Goal: Task Accomplishment & Management: Complete application form

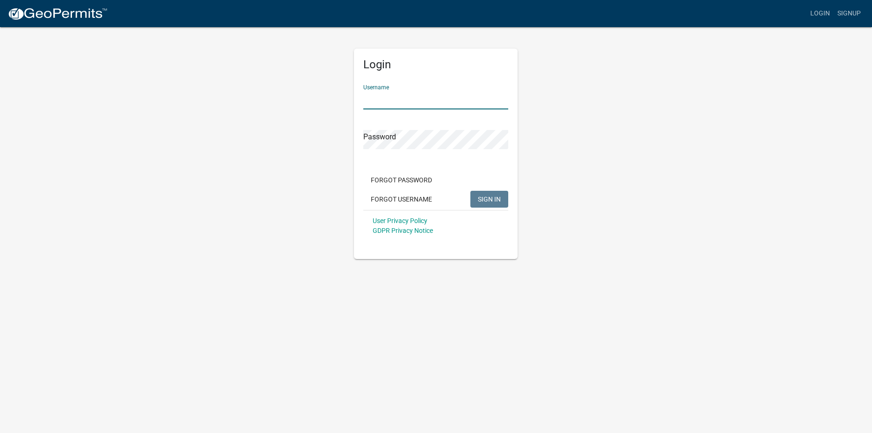
click at [408, 97] on input "Username" at bounding box center [435, 99] width 145 height 19
type input "b"
type input "Branch179"
click at [485, 196] on span "SIGN IN" at bounding box center [489, 198] width 23 height 7
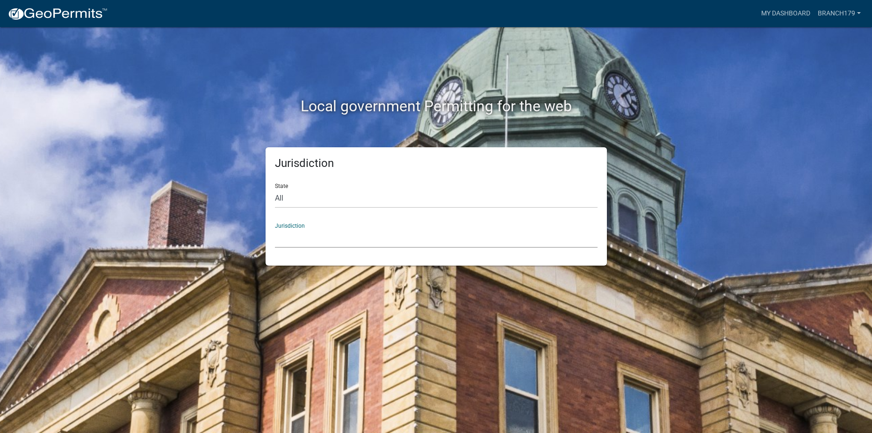
click at [324, 235] on select "Custer County, Colorado Carroll County, Georgia Cook County, Georgia Crawford C…" at bounding box center [436, 238] width 322 height 19
drag, startPoint x: 659, startPoint y: 158, endPoint x: 657, endPoint y: 153, distance: 4.8
click at [659, 157] on div "Jurisdiction State All Colorado Georgia Indiana Iowa Kansas Minnesota Ohio Sout…" at bounding box center [436, 206] width 533 height 118
click at [439, 204] on select "All Colorado Georgia Indiana Iowa Kansas Minnesota Ohio South Carolina Wisconsin" at bounding box center [436, 198] width 322 height 19
select select "[US_STATE]"
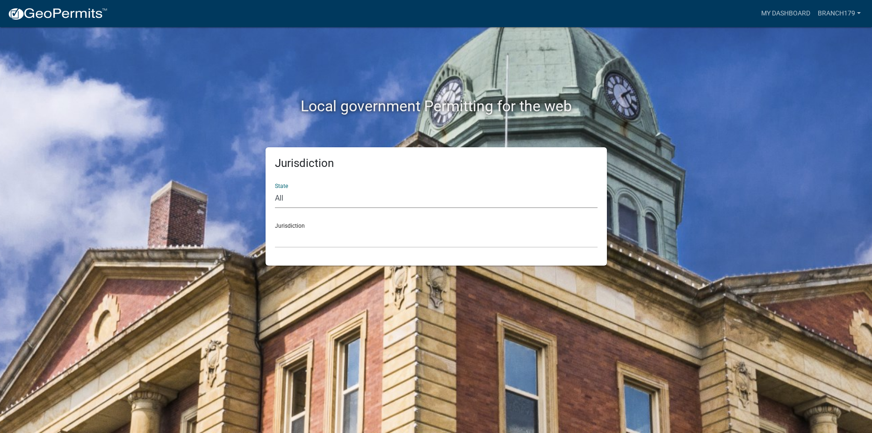
click at [275, 189] on select "All Colorado Georgia Indiana Iowa Kansas Minnesota Ohio South Carolina Wisconsin" at bounding box center [436, 198] width 322 height 19
click at [341, 226] on div "Jurisdiction City of Charlestown, Indiana City of Jeffersonville, Indiana City …" at bounding box center [436, 231] width 322 height 32
click at [310, 227] on div "Jurisdiction City of Charlestown, Indiana City of Jeffersonville, Indiana City …" at bounding box center [436, 231] width 322 height 32
click at [299, 232] on select "City of Charlestown, Indiana City of Jeffersonville, Indiana City of Logansport…" at bounding box center [436, 238] width 322 height 19
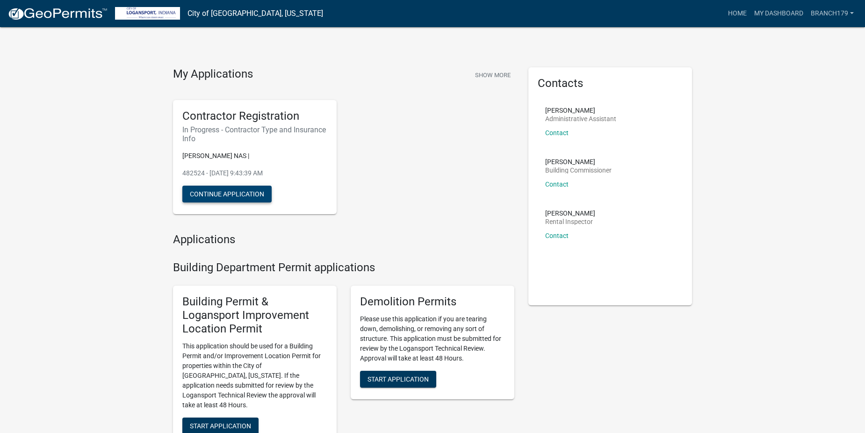
click at [236, 193] on button "Continue Application" at bounding box center [226, 194] width 89 height 17
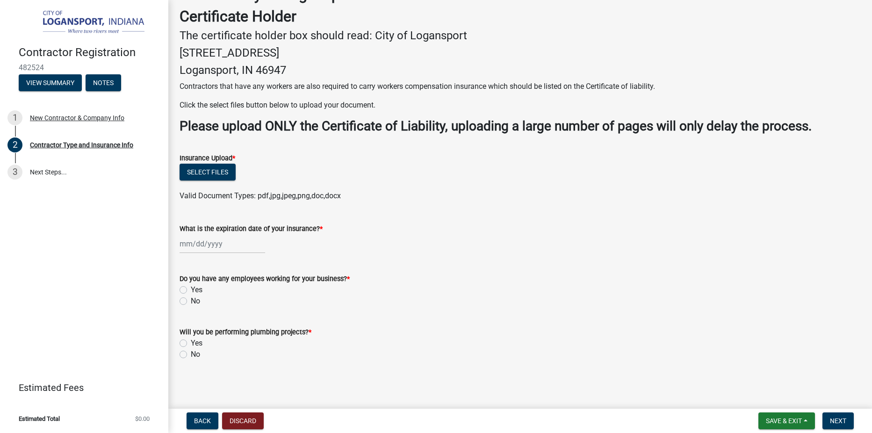
scroll to position [221, 0]
click at [188, 243] on div at bounding box center [222, 243] width 86 height 19
select select "9"
select select "2025"
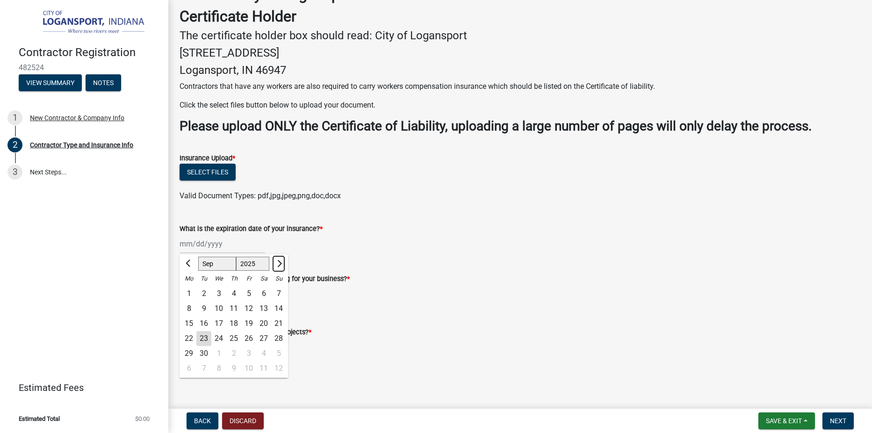
click at [278, 266] on span "Next month" at bounding box center [278, 263] width 7 height 7
select select "1"
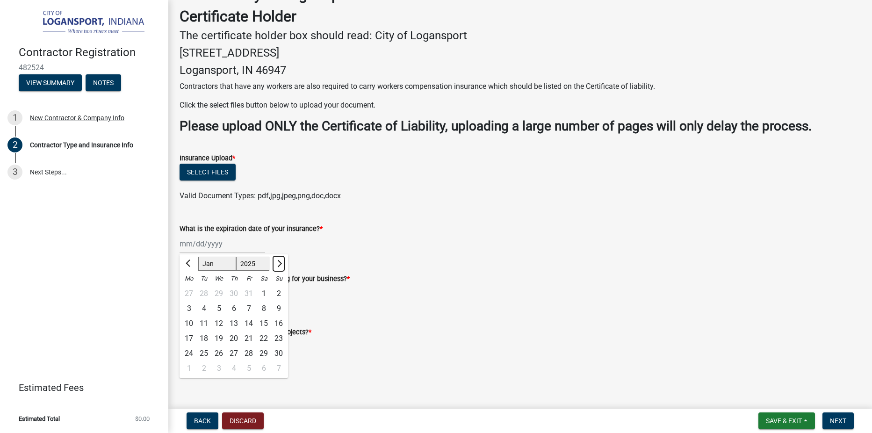
select select "2026"
click at [278, 266] on span "Next month" at bounding box center [278, 263] width 7 height 7
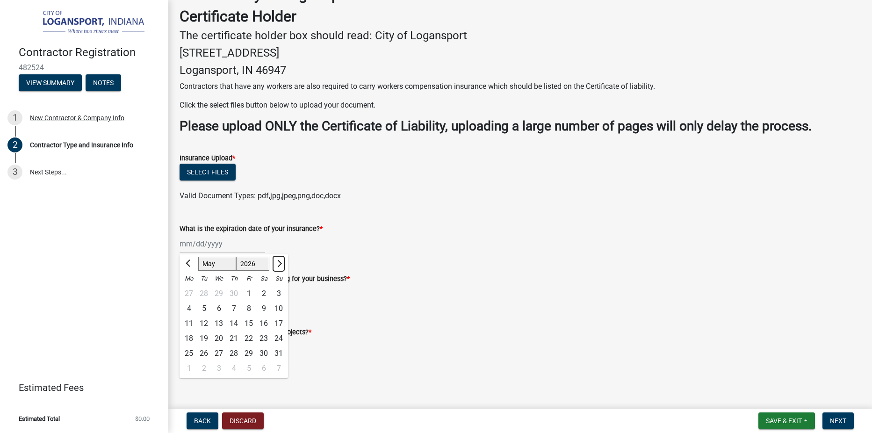
click at [278, 266] on span "Next month" at bounding box center [278, 263] width 7 height 7
select select "7"
click at [221, 294] on div "1" at bounding box center [218, 293] width 15 height 15
type input "[DATE]"
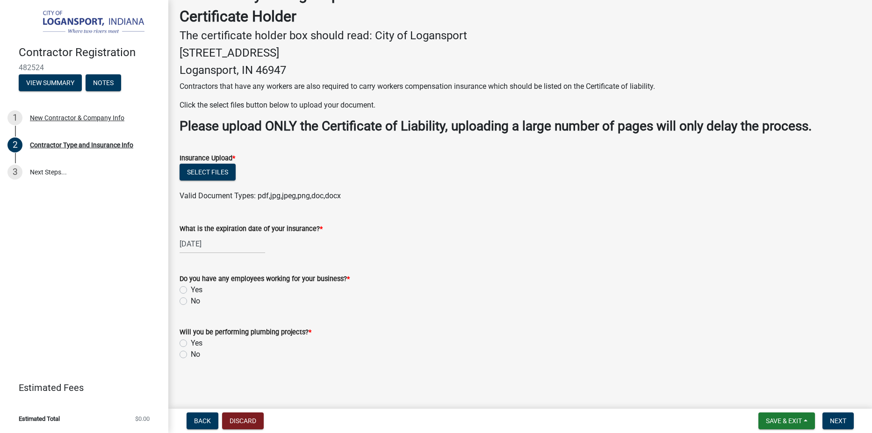
click at [191, 290] on label "Yes" at bounding box center [197, 289] width 12 height 11
click at [191, 290] on input "Yes" at bounding box center [194, 287] width 6 height 6
radio input "true"
click at [191, 355] on label "No" at bounding box center [195, 354] width 9 height 11
click at [191, 355] on input "No" at bounding box center [194, 352] width 6 height 6
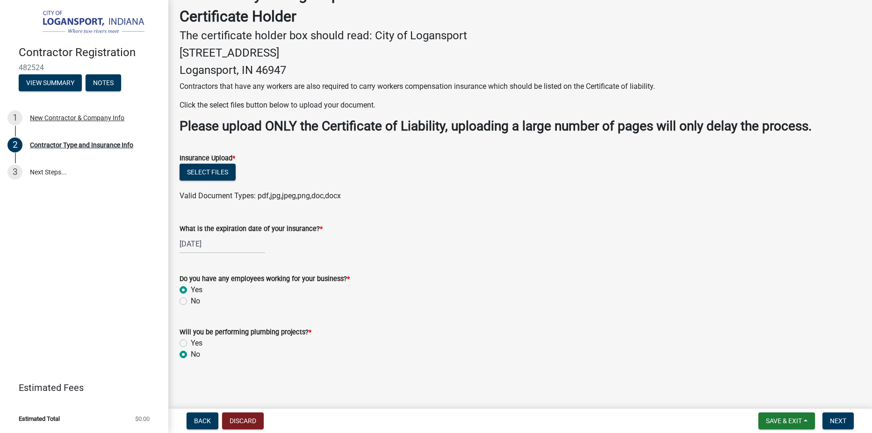
radio input "true"
click at [845, 419] on span "Next" at bounding box center [838, 420] width 16 height 7
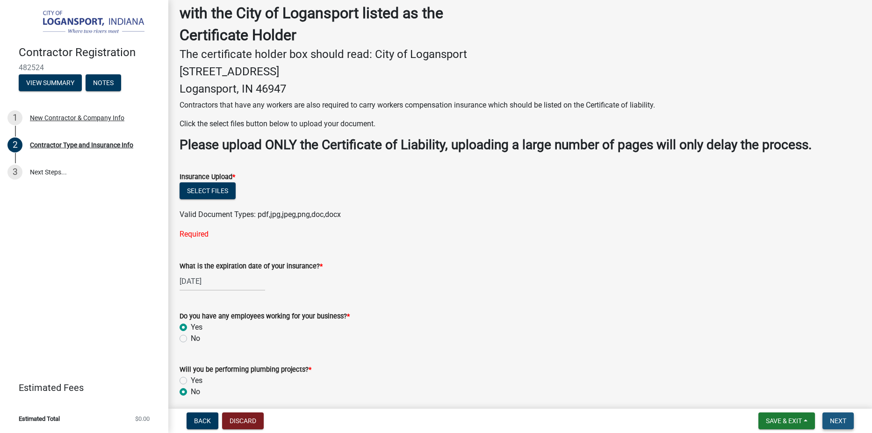
scroll to position [240, 0]
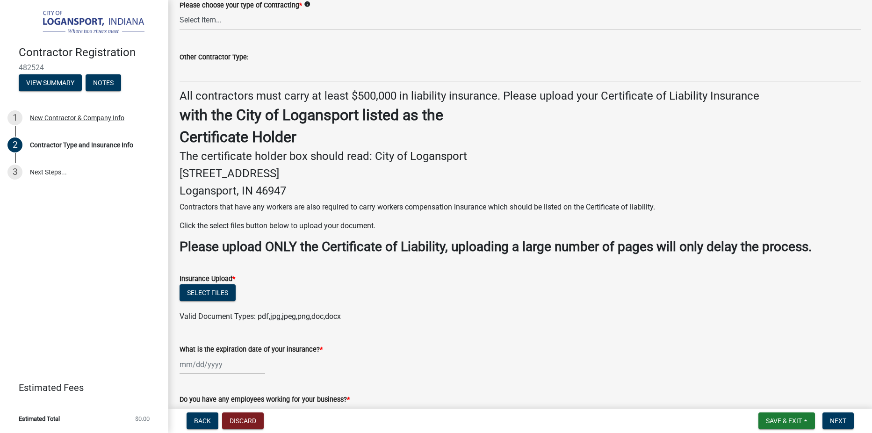
scroll to position [187, 0]
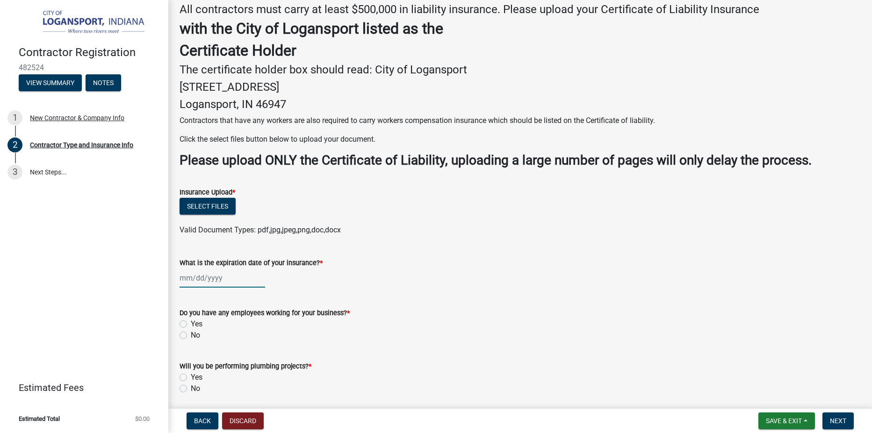
click at [198, 276] on div at bounding box center [222, 277] width 86 height 19
select select "9"
select select "2025"
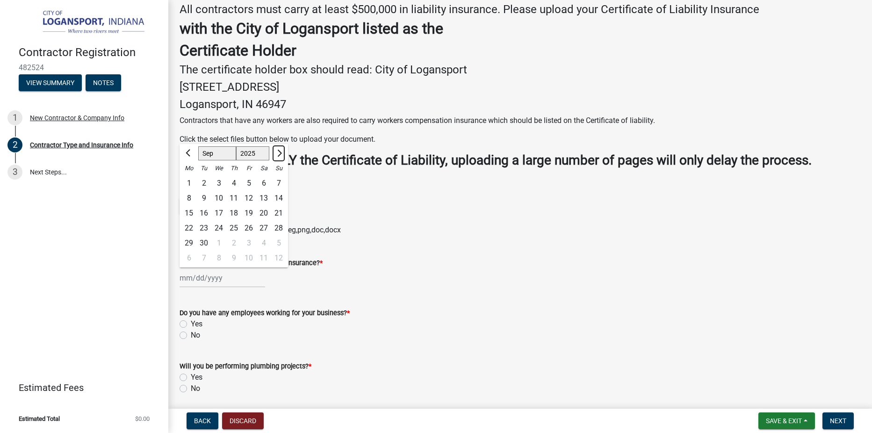
click at [277, 153] on span "Next month" at bounding box center [278, 153] width 7 height 7
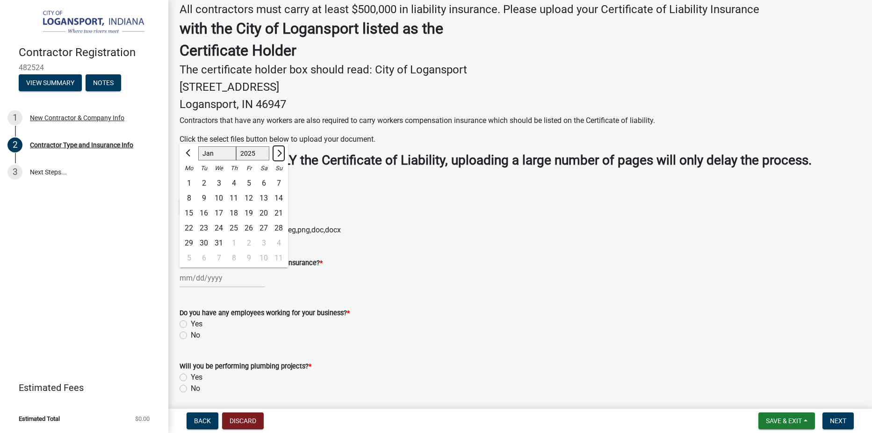
select select "2"
select select "2026"
click at [277, 153] on span "Next month" at bounding box center [278, 153] width 7 height 7
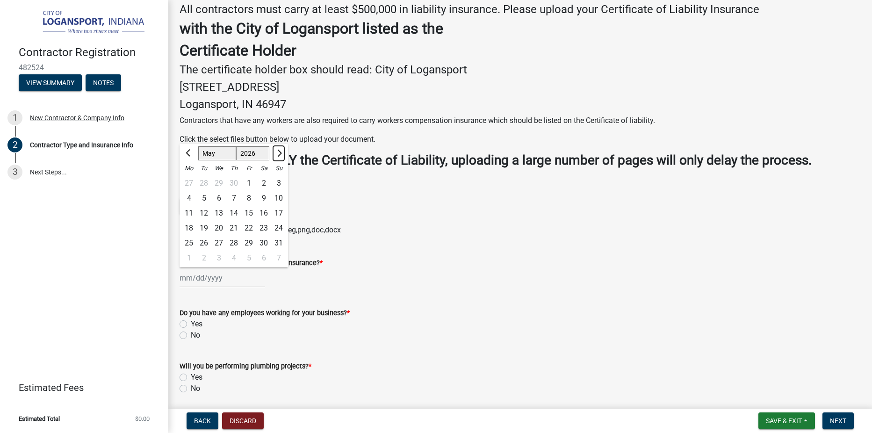
click at [277, 153] on span "Next month" at bounding box center [278, 153] width 7 height 7
select select "7"
click at [216, 185] on div "1" at bounding box center [218, 183] width 15 height 15
type input "[DATE]"
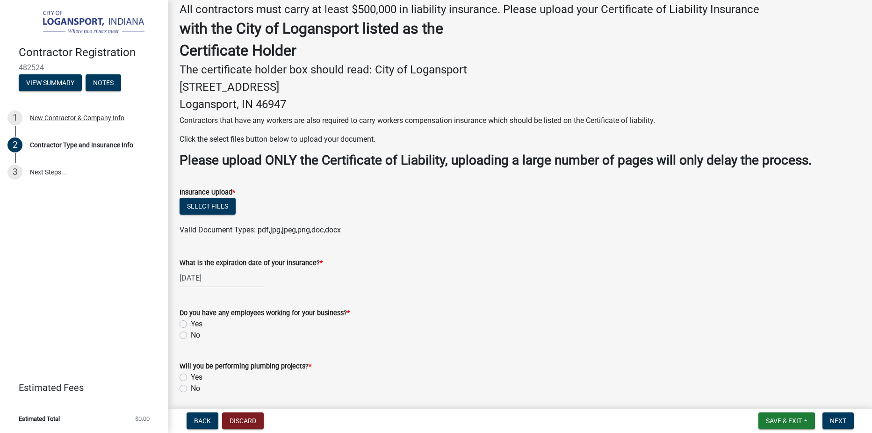
click at [191, 325] on label "Yes" at bounding box center [197, 323] width 12 height 11
click at [191, 324] on input "Yes" at bounding box center [194, 321] width 6 height 6
radio input "true"
click at [191, 386] on label "No" at bounding box center [195, 388] width 9 height 11
click at [191, 386] on input "No" at bounding box center [194, 386] width 6 height 6
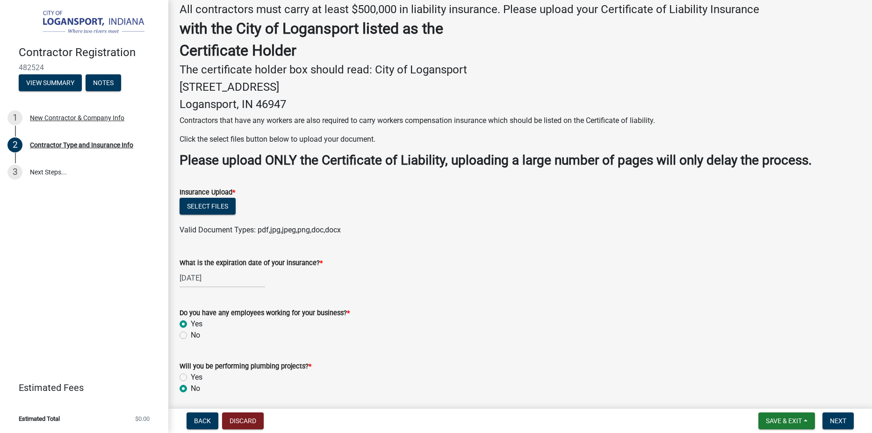
radio input "true"
click at [229, 209] on button "Select files" at bounding box center [207, 206] width 56 height 17
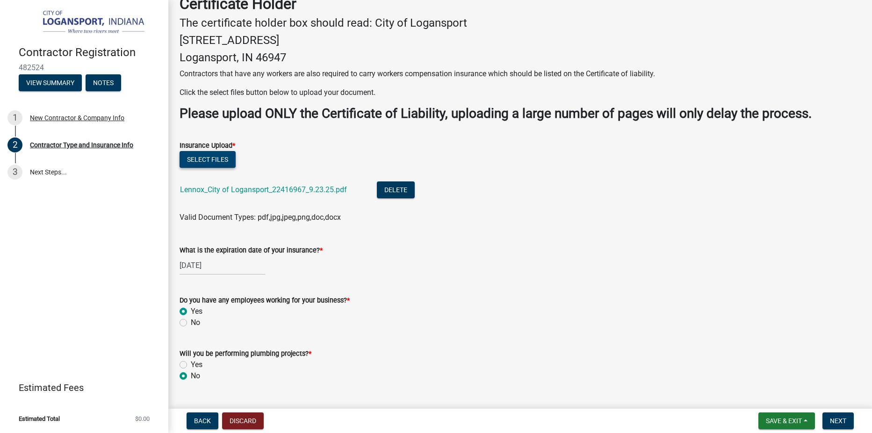
scroll to position [255, 0]
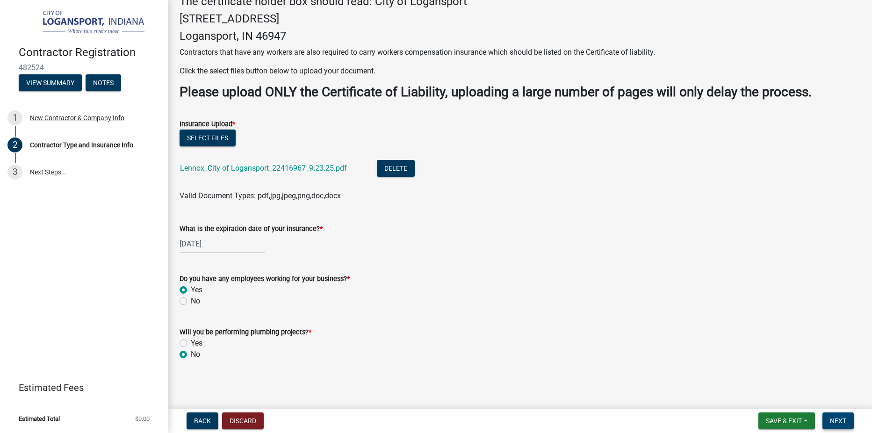
click at [842, 423] on span "Next" at bounding box center [838, 420] width 16 height 7
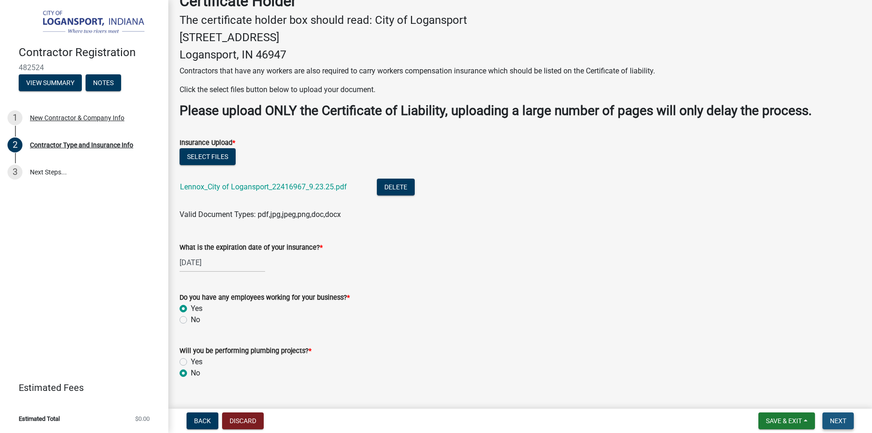
scroll to position [274, 0]
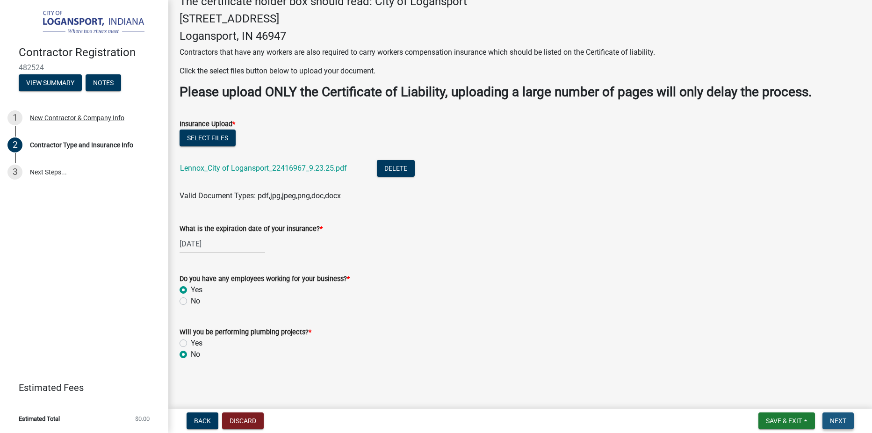
click at [841, 423] on span "Next" at bounding box center [838, 420] width 16 height 7
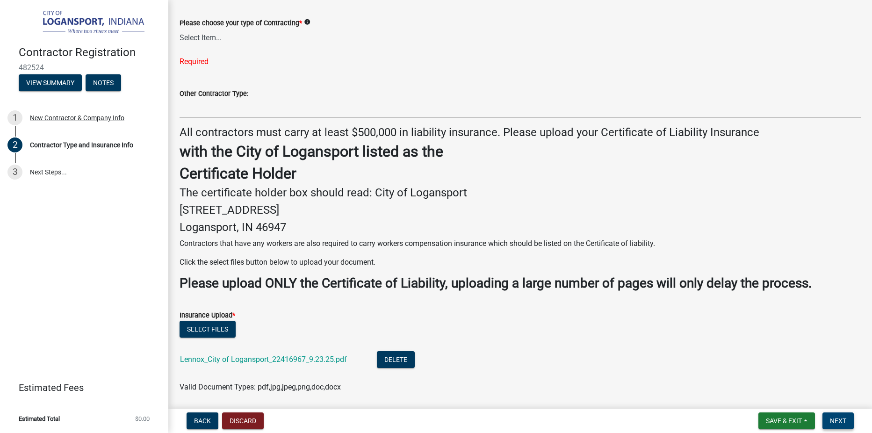
scroll to position [40, 0]
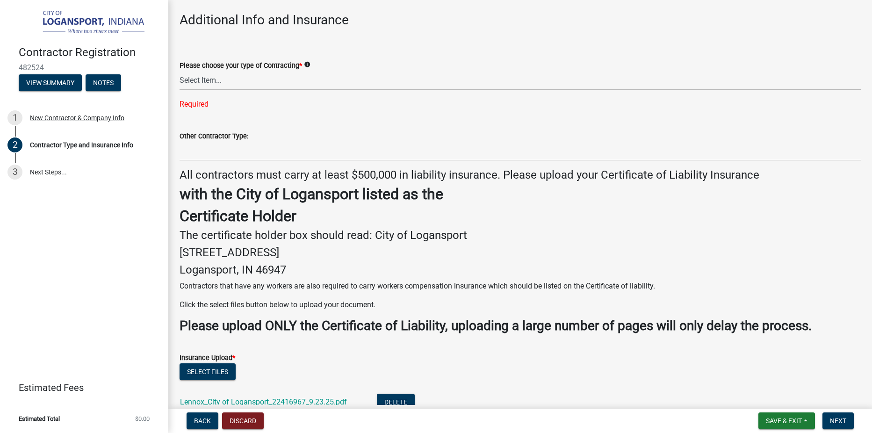
click at [211, 83] on select "Select Item... Plumber General HVAC Roofer Tree Service Demo Other" at bounding box center [519, 80] width 681 height 19
click at [179, 71] on select "Select Item... Plumber General HVAC Roofer Tree Service Demo Other" at bounding box center [519, 80] width 681 height 19
select select "418cdc8f-56df-4dc4-afc0-63f603436e61"
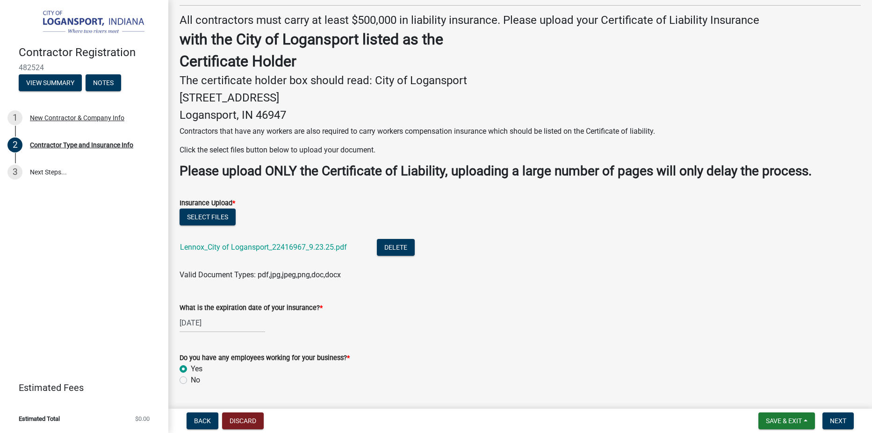
scroll to position [180, 0]
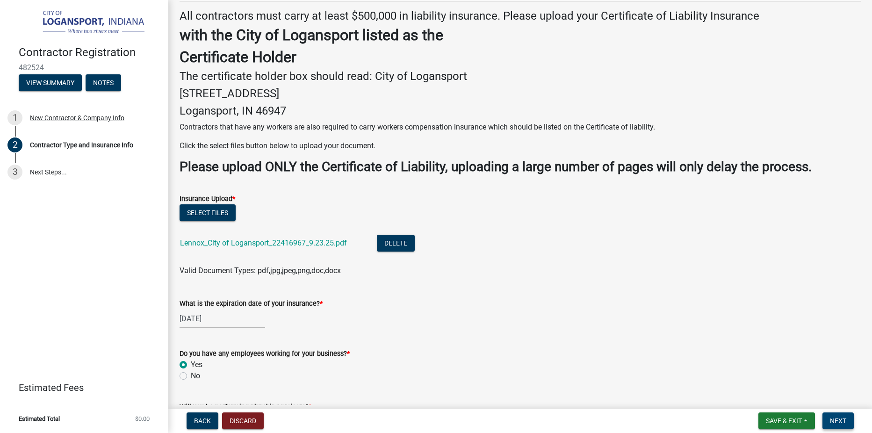
click at [840, 418] on span "Next" at bounding box center [838, 420] width 16 height 7
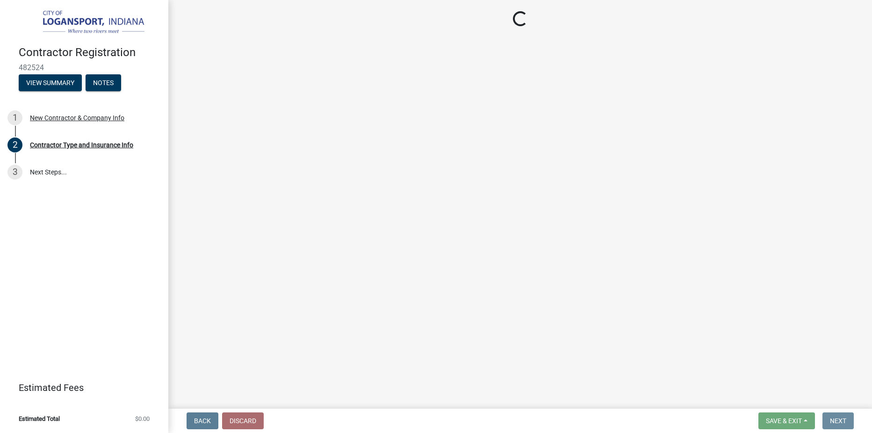
scroll to position [0, 0]
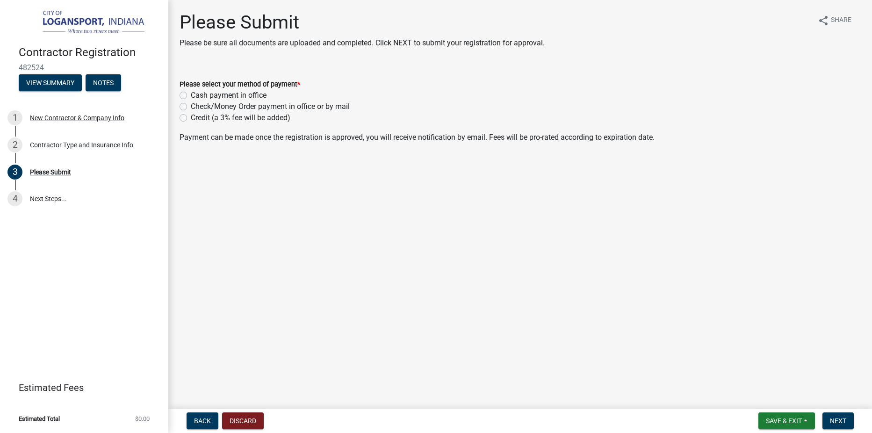
click at [191, 120] on label "Credit (a 3% fee will be added)" at bounding box center [241, 117] width 100 height 11
click at [191, 118] on input "Credit (a 3% fee will be added)" at bounding box center [194, 115] width 6 height 6
radio input "true"
click at [834, 419] on span "Next" at bounding box center [838, 420] width 16 height 7
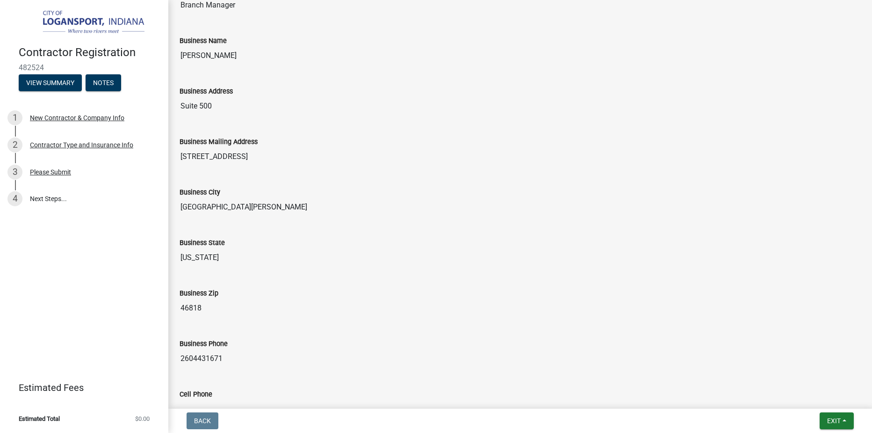
scroll to position [608, 0]
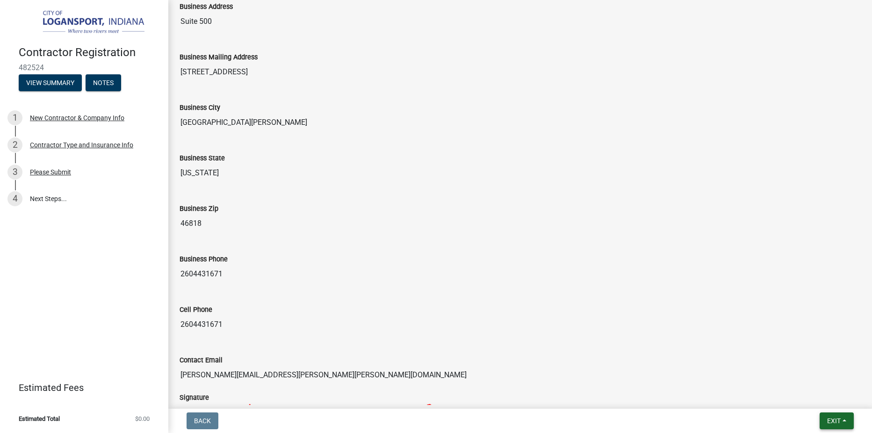
click at [831, 422] on span "Exit" at bounding box center [834, 420] width 14 height 7
click at [815, 396] on button "Save & Exit" at bounding box center [816, 396] width 75 height 22
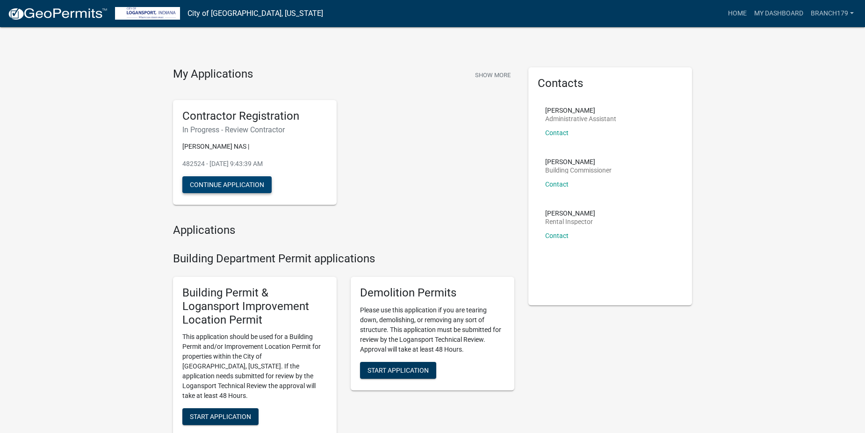
click at [220, 186] on button "Continue Application" at bounding box center [226, 184] width 89 height 17
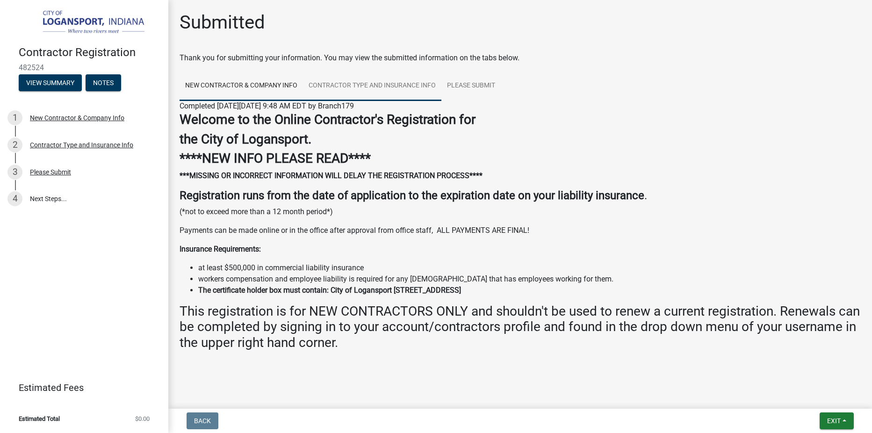
click at [373, 86] on link "Contractor Type and Insurance Info" at bounding box center [372, 86] width 138 height 30
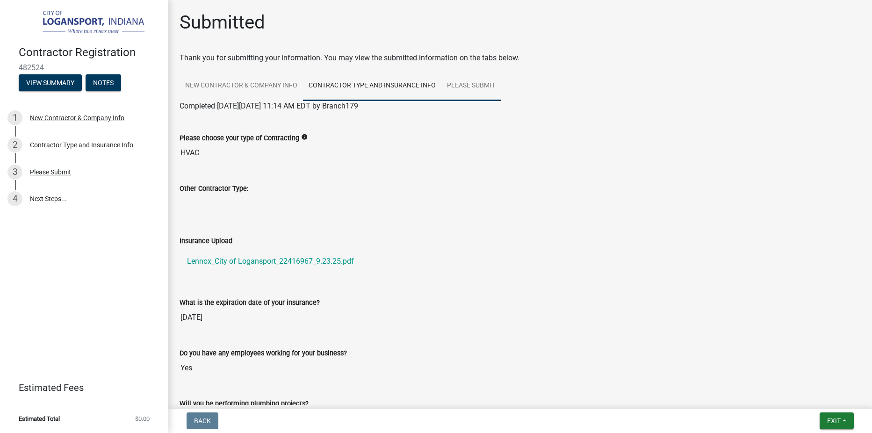
click at [485, 84] on link "Please Submit" at bounding box center [470, 86] width 59 height 30
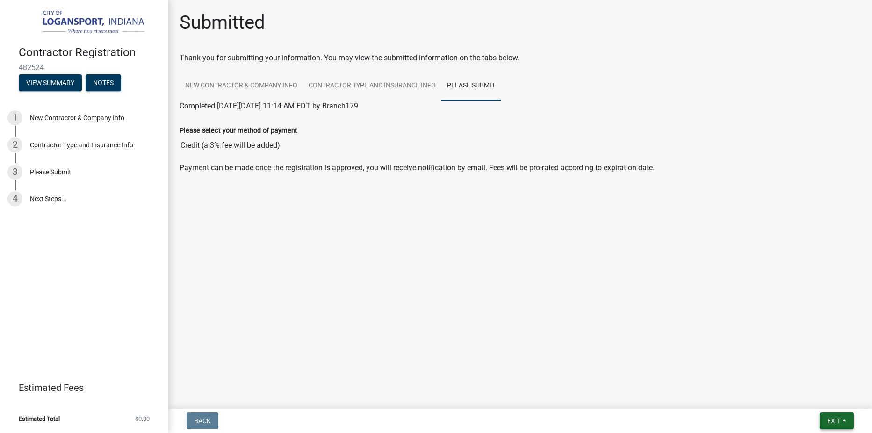
click at [830, 418] on span "Exit" at bounding box center [834, 420] width 14 height 7
click at [795, 394] on button "Save & Exit" at bounding box center [816, 396] width 75 height 22
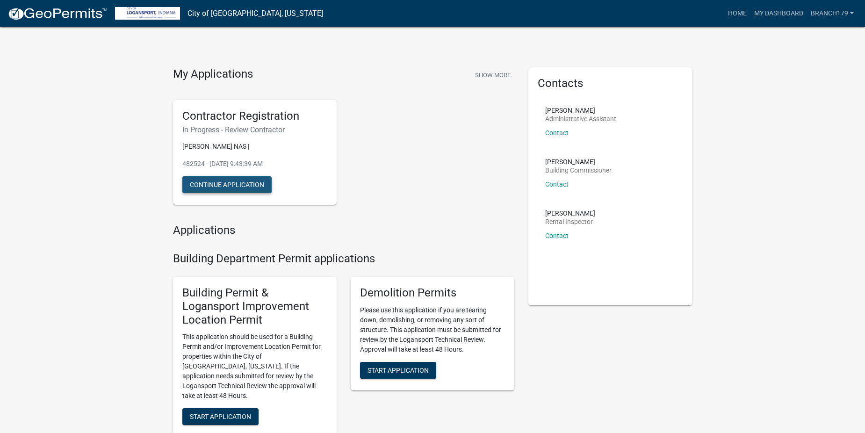
click at [229, 184] on button "Continue Application" at bounding box center [226, 184] width 89 height 17
